Goal: Task Accomplishment & Management: Use online tool/utility

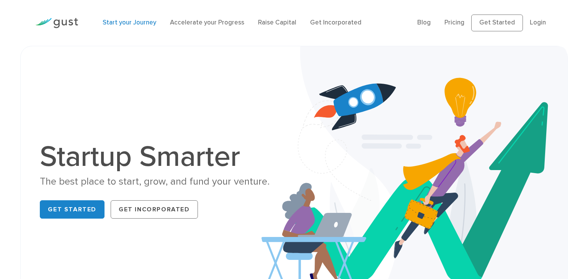
click at [150, 26] on link "Start your Journey" at bounding box center [130, 23] width 54 height 8
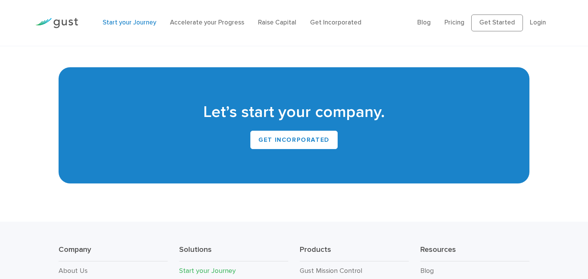
scroll to position [1371, 0]
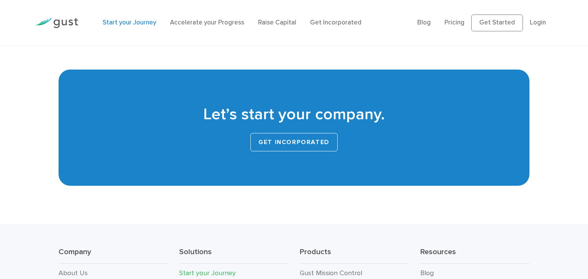
click at [299, 136] on link "GET INCORPORATED" at bounding box center [293, 142] width 87 height 18
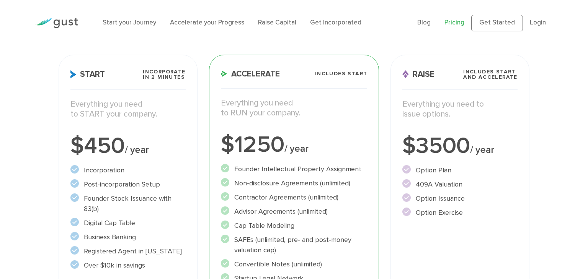
scroll to position [107, 0]
drag, startPoint x: 299, startPoint y: 221, endPoint x: 235, endPoint y: 225, distance: 64.4
click at [235, 225] on li "Cap Table Modeling" at bounding box center [294, 225] width 147 height 10
